Goal: Navigation & Orientation: Find specific page/section

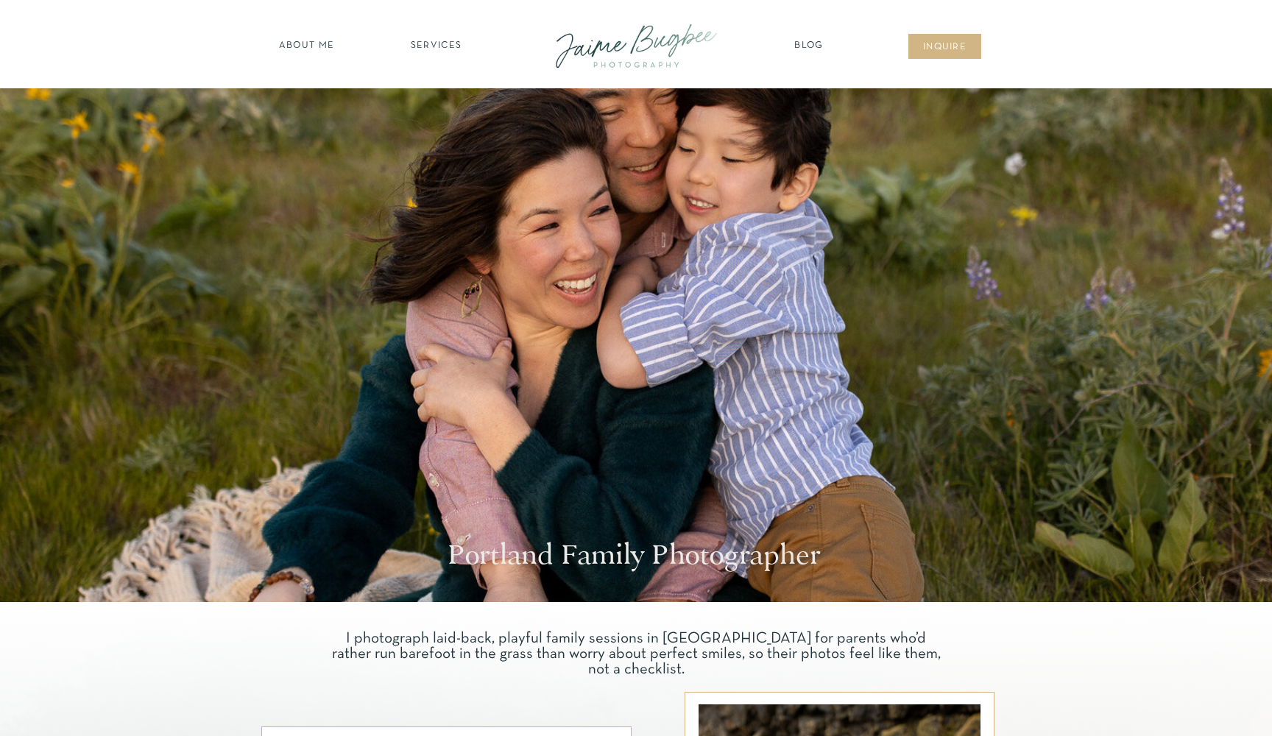
click at [801, 40] on nav "Blog" at bounding box center [809, 46] width 37 height 15
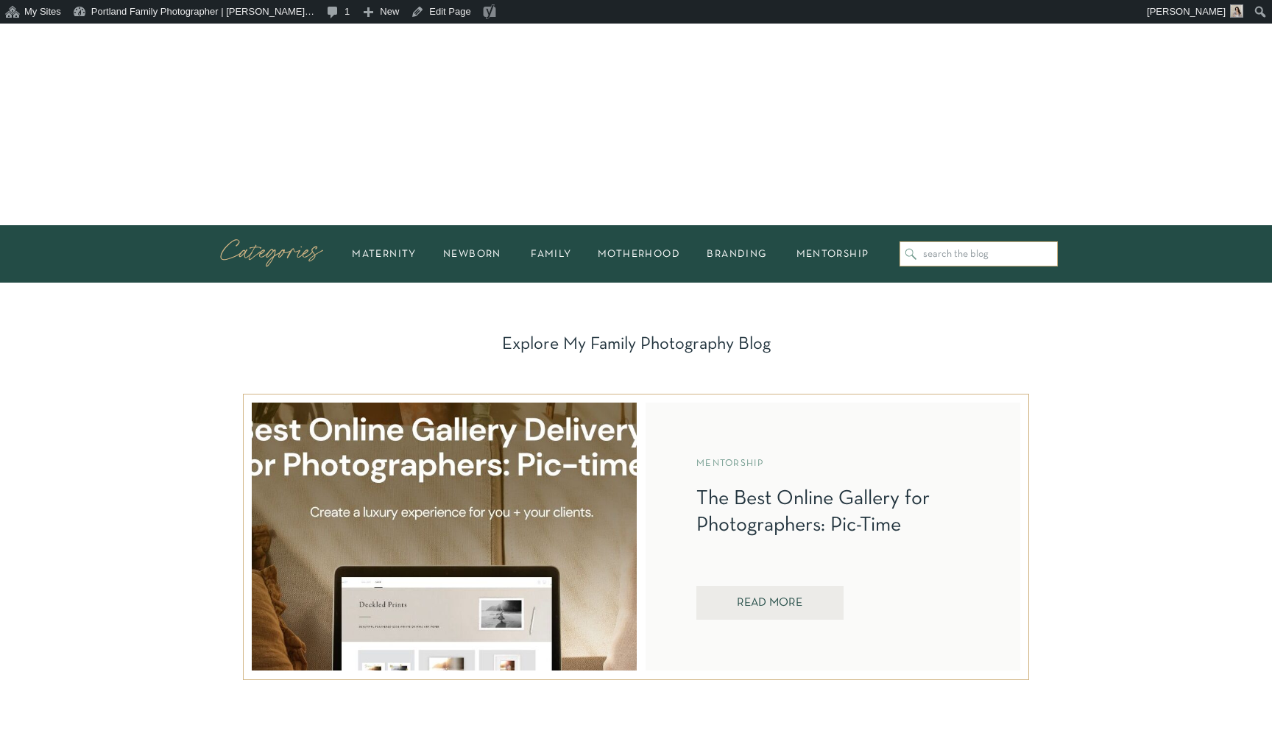
scroll to position [317, 0]
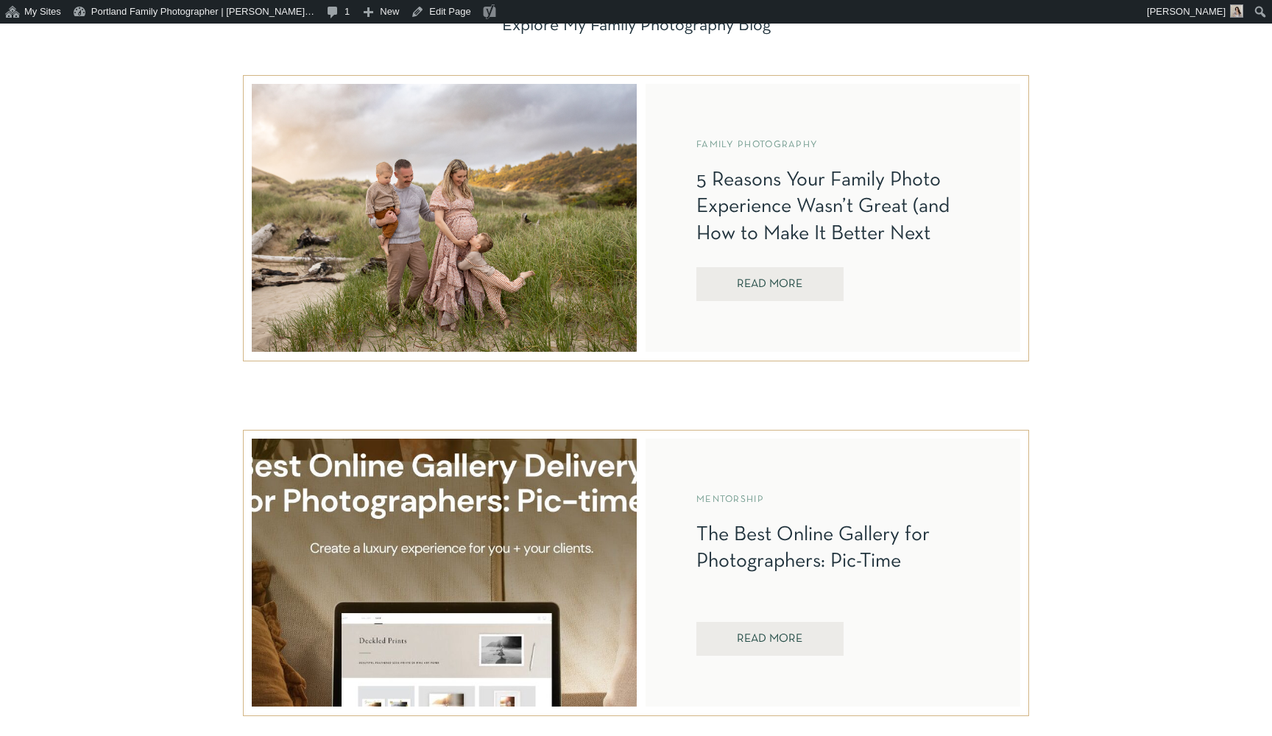
scroll to position [642, 0]
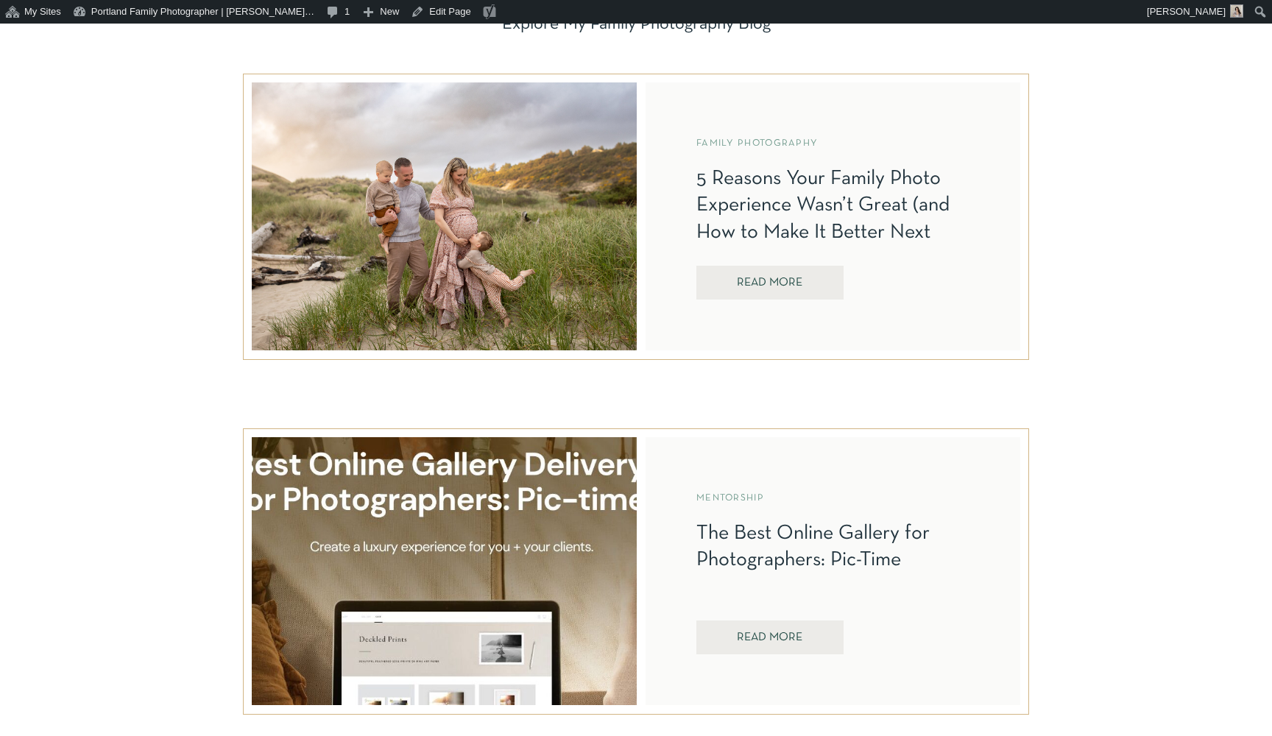
click at [782, 288] on nav "REad More" at bounding box center [769, 284] width 105 height 14
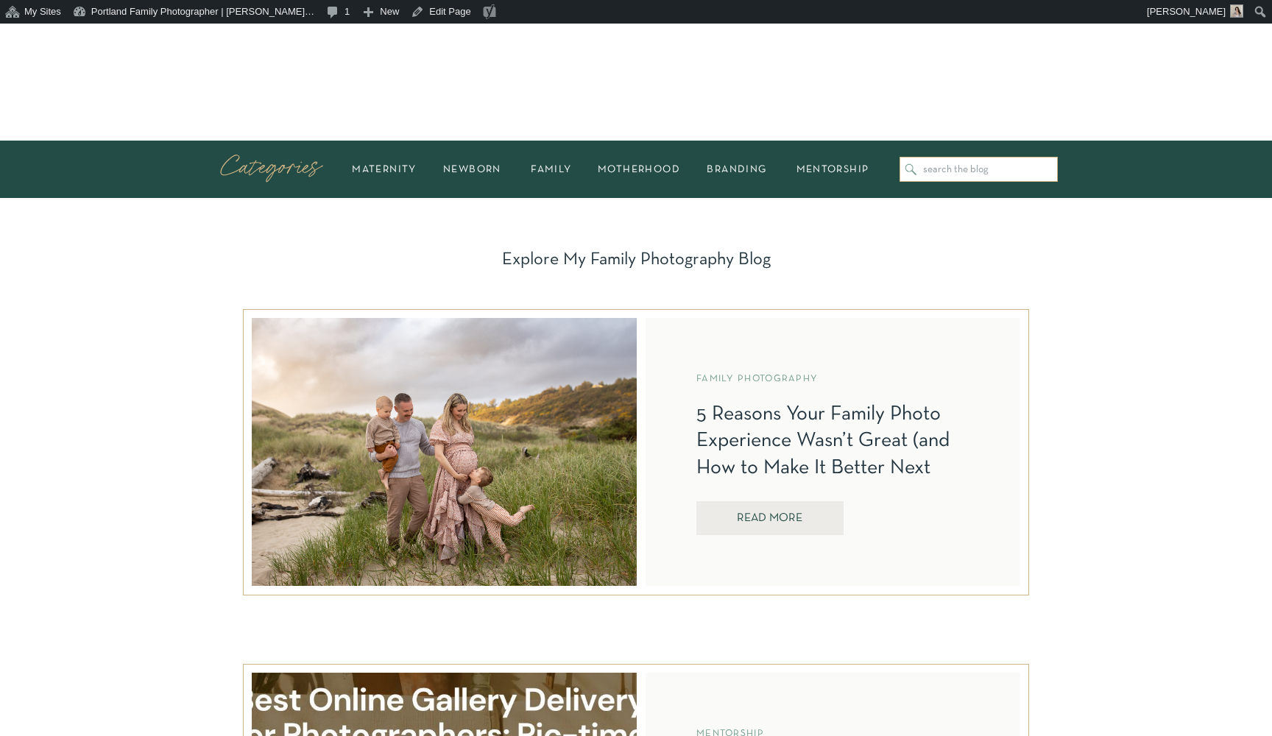
scroll to position [405, 0]
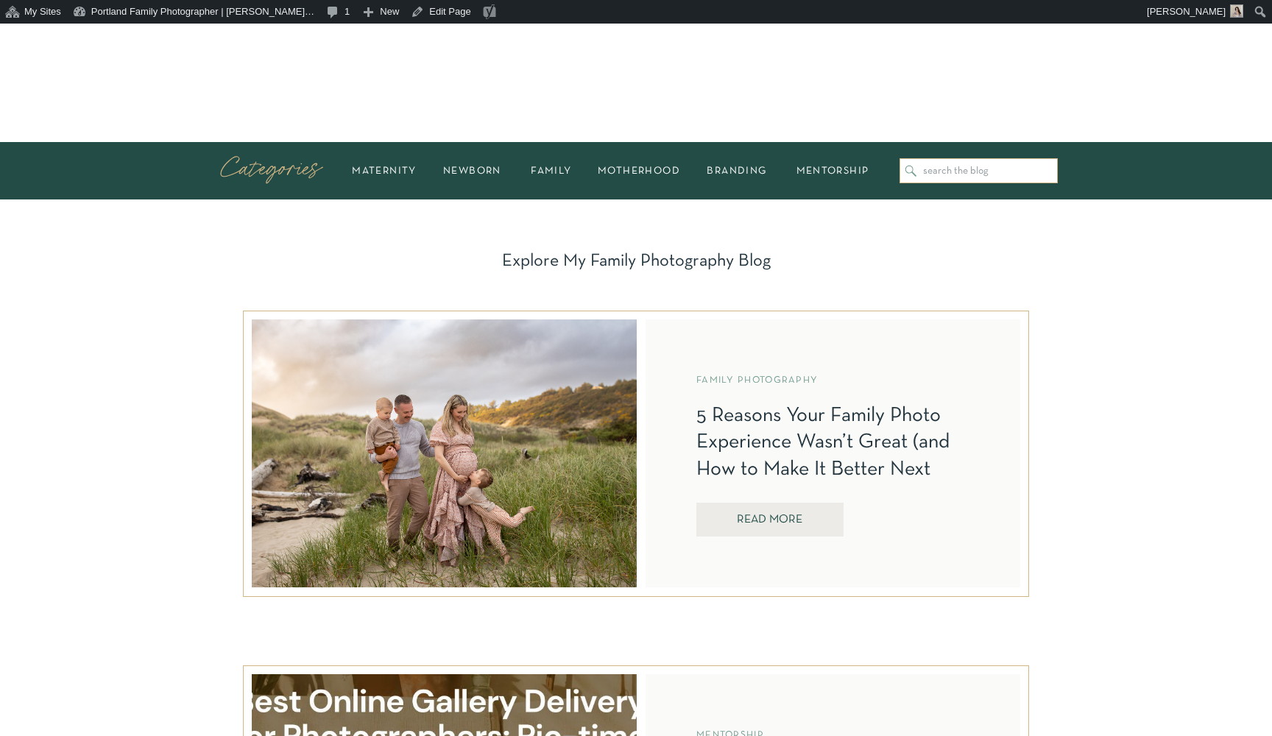
click at [746, 518] on nav "REad More" at bounding box center [769, 521] width 105 height 14
